Goal: Navigation & Orientation: Find specific page/section

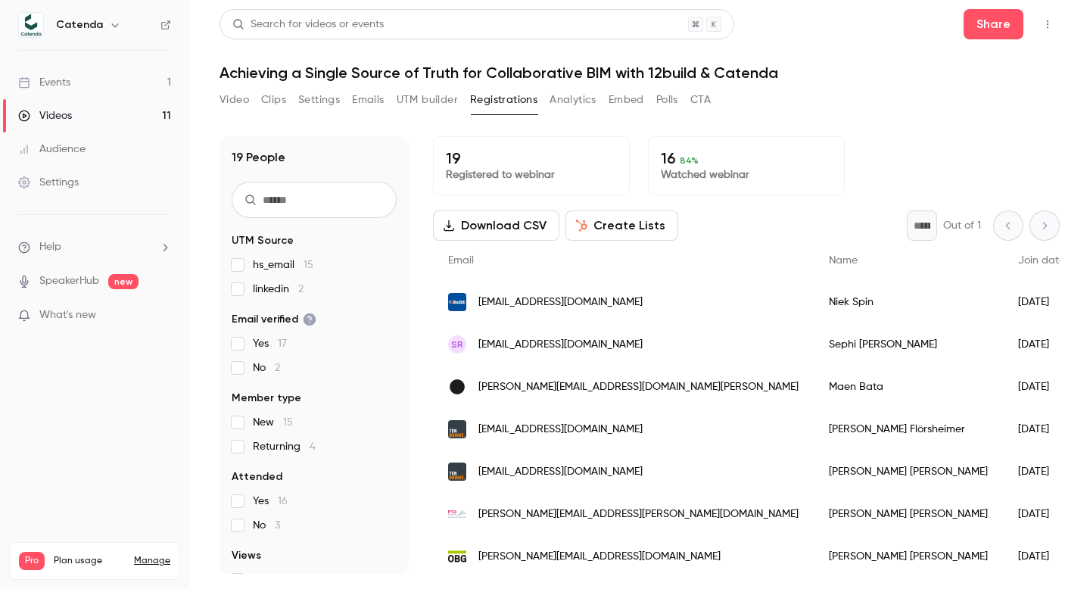
click at [111, 80] on link "Events 1" at bounding box center [94, 82] width 189 height 33
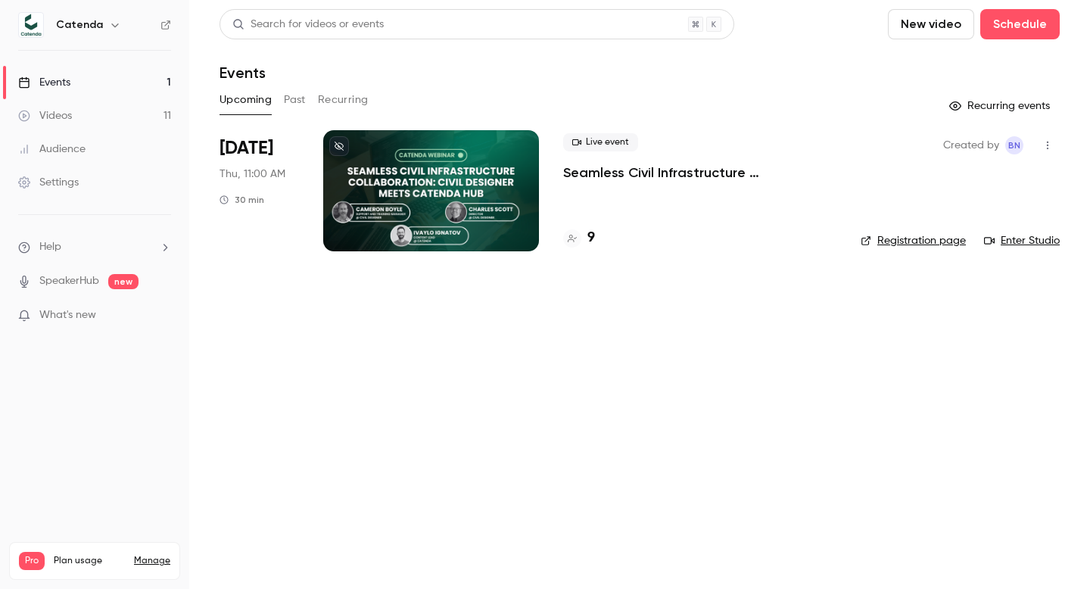
click at [585, 239] on div "9" at bounding box center [579, 238] width 32 height 20
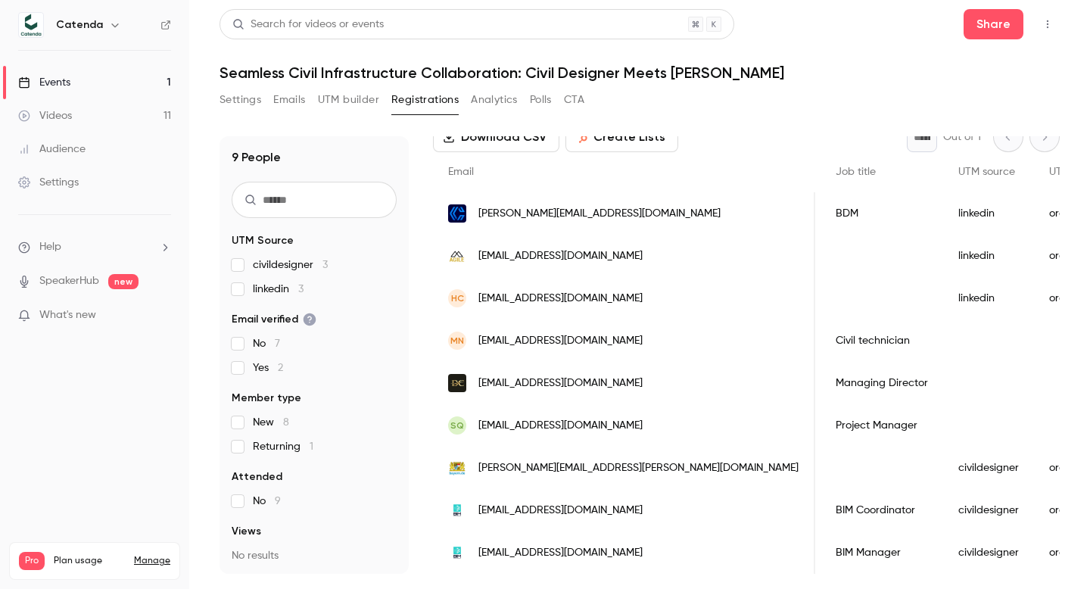
scroll to position [0, 694]
